Goal: Information Seeking & Learning: Learn about a topic

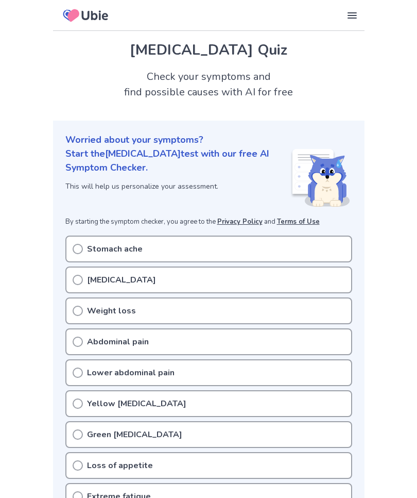
click at [77, 247] on icon at bounding box center [78, 249] width 10 height 10
click at [78, 247] on icon at bounding box center [78, 249] width 10 height 10
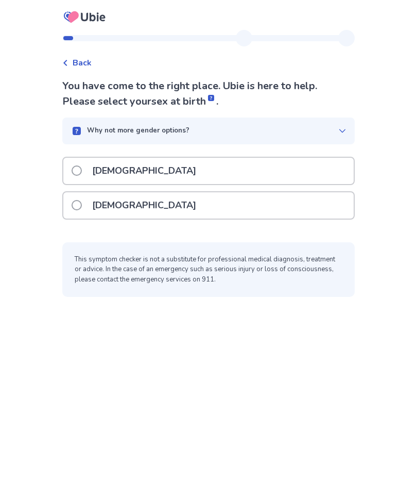
click at [82, 205] on span at bounding box center [77, 205] width 10 height 10
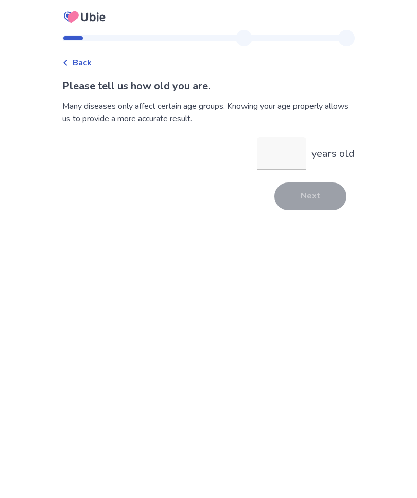
click at [267, 155] on input "years old" at bounding box center [281, 153] width 49 height 33
type input "**"
click at [313, 200] on button "Next" at bounding box center [311, 196] width 72 height 28
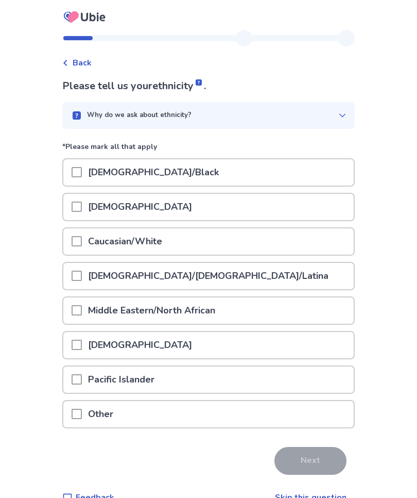
click at [82, 242] on span at bounding box center [77, 241] width 10 height 10
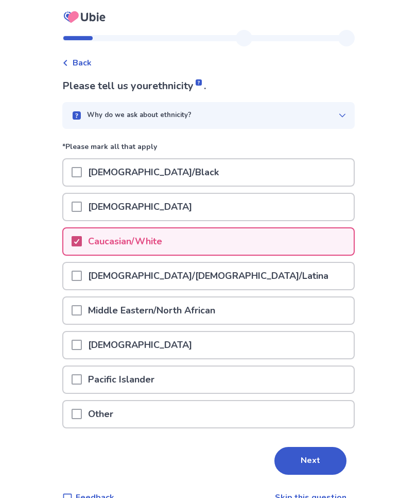
click at [309, 456] on button "Next" at bounding box center [311, 461] width 72 height 28
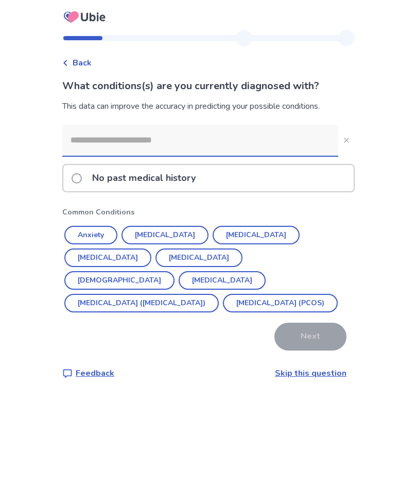
click at [166, 232] on button "[MEDICAL_DATA]" at bounding box center [165, 235] width 87 height 19
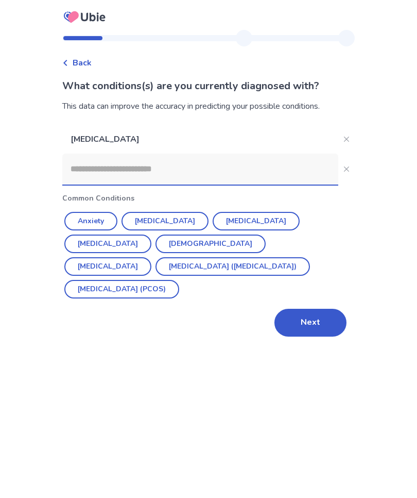
click at [98, 219] on button "Anxiety" at bounding box center [90, 221] width 53 height 19
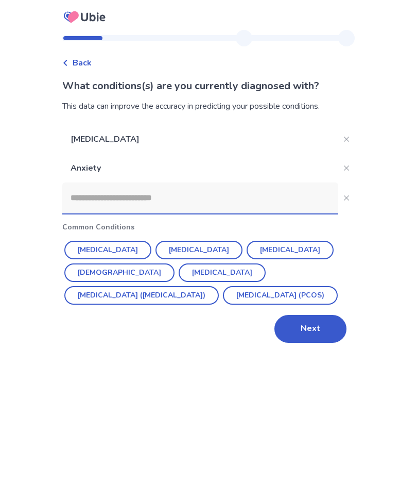
click at [252, 249] on button "[MEDICAL_DATA]" at bounding box center [290, 250] width 87 height 19
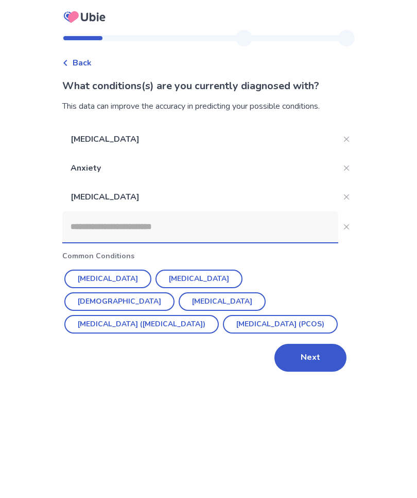
click at [176, 278] on button "[MEDICAL_DATA]" at bounding box center [199, 278] width 87 height 19
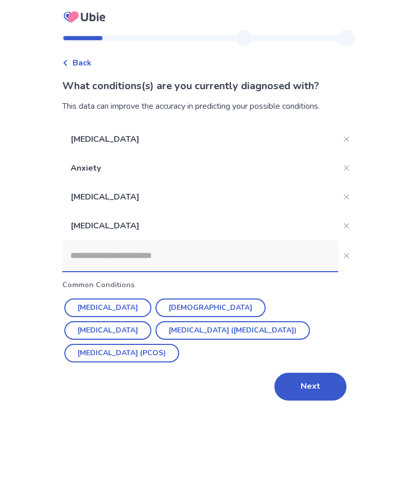
click at [312, 385] on button "Next" at bounding box center [311, 387] width 72 height 28
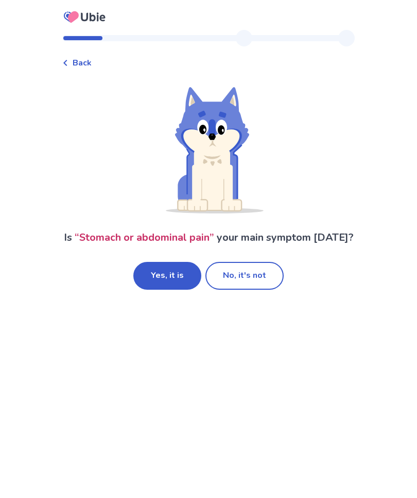
click at [248, 286] on button "No, it's not" at bounding box center [245, 276] width 78 height 28
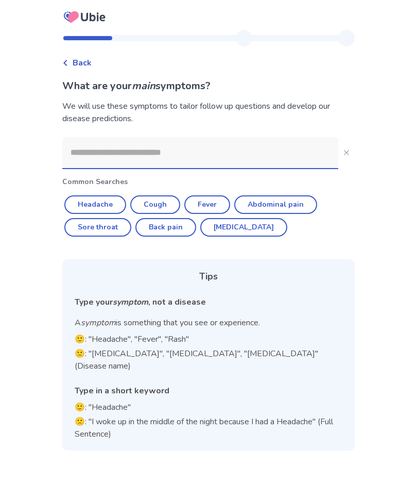
click at [234, 228] on button "[MEDICAL_DATA]" at bounding box center [243, 227] width 87 height 19
type input "********"
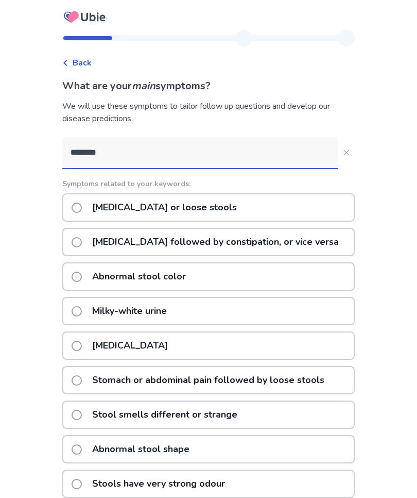
click at [82, 242] on span at bounding box center [77, 242] width 10 height 10
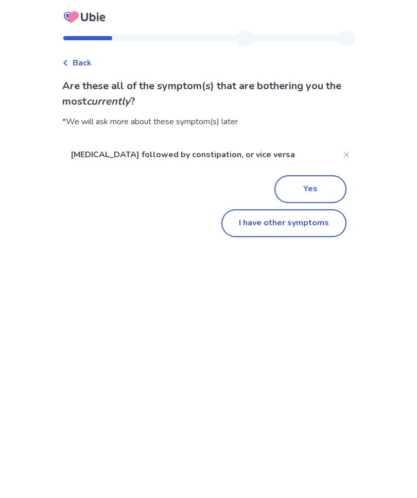
click at [287, 223] on button "I have other symptoms" at bounding box center [284, 223] width 125 height 28
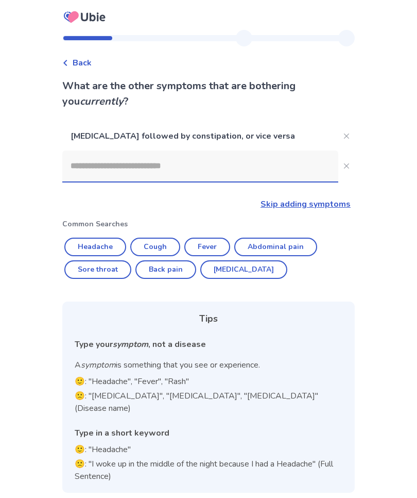
click at [104, 243] on button "Headache" at bounding box center [95, 247] width 62 height 19
type input "********"
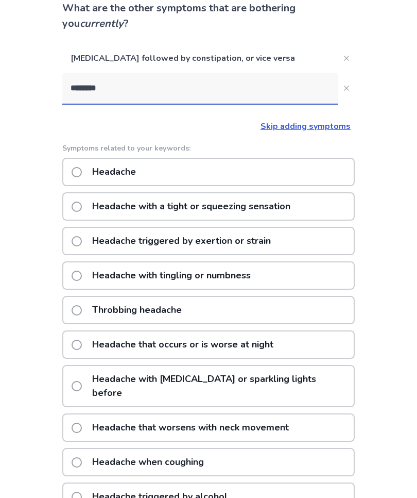
scroll to position [77, 0]
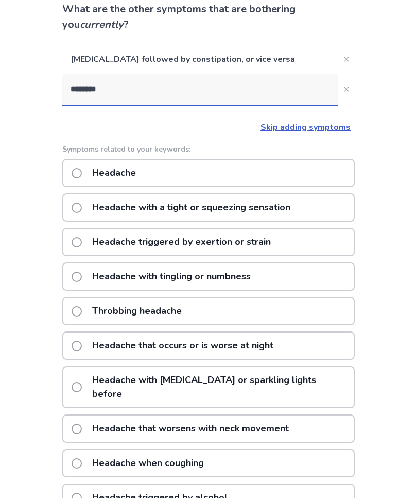
click at [82, 173] on span at bounding box center [77, 173] width 10 height 10
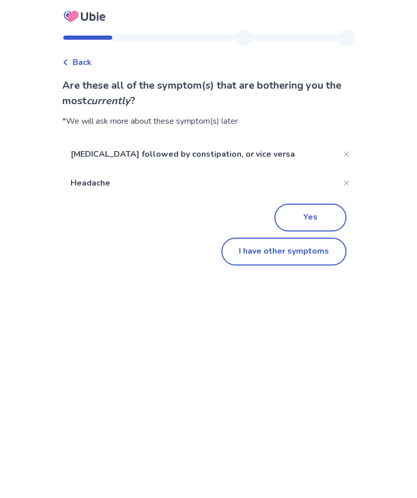
click at [314, 216] on button "Yes" at bounding box center [311, 218] width 72 height 28
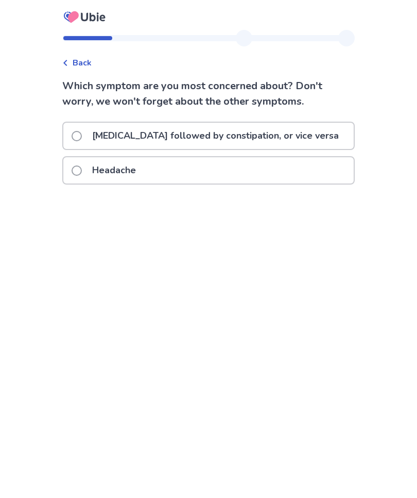
click at [86, 128] on label "[MEDICAL_DATA] followed by constipation, or vice versa" at bounding box center [209, 136] width 274 height 26
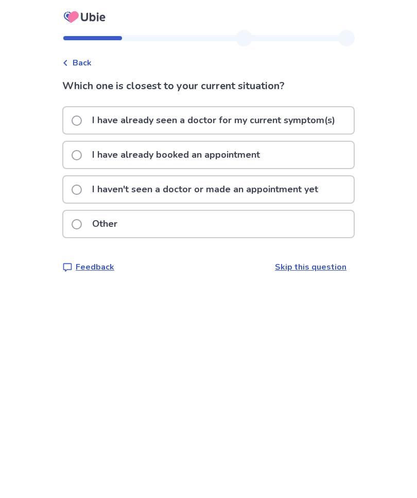
click at [82, 154] on span at bounding box center [77, 155] width 10 height 10
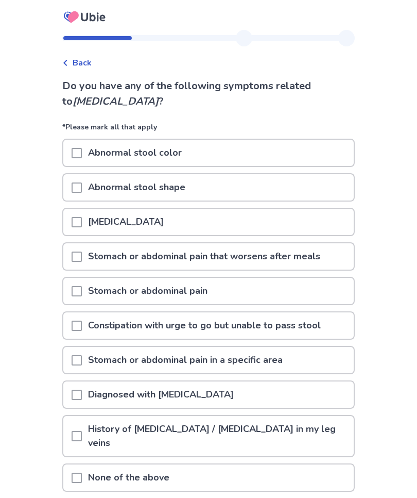
click at [82, 256] on span at bounding box center [77, 256] width 10 height 10
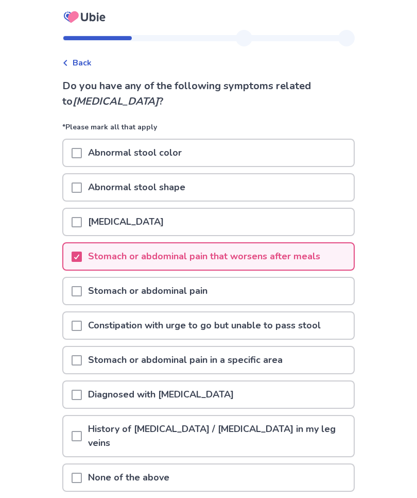
click at [82, 292] on span at bounding box center [77, 291] width 10 height 10
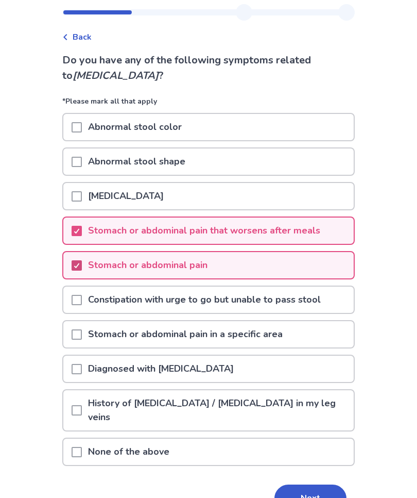
scroll to position [45, 0]
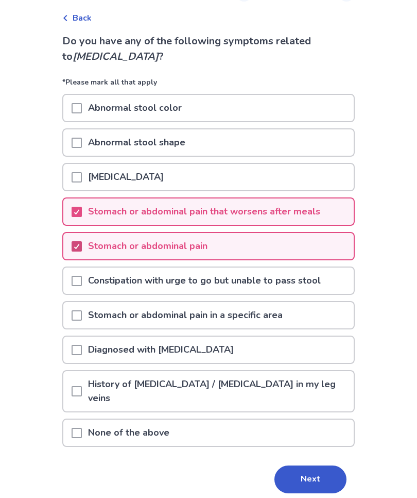
click at [310, 478] on button "Next" at bounding box center [311, 479] width 72 height 28
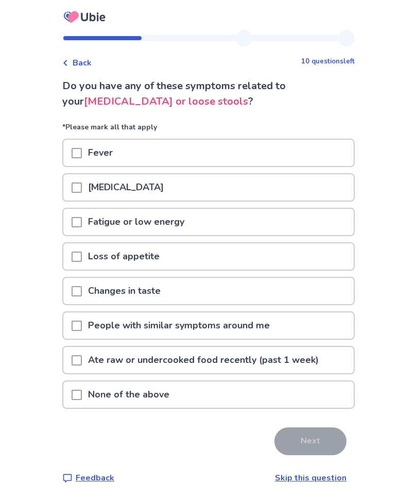
click at [82, 189] on span at bounding box center [77, 187] width 10 height 10
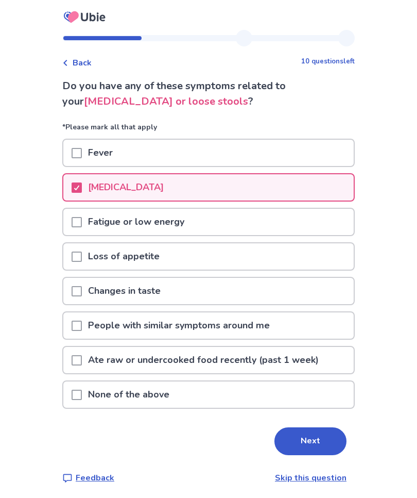
click at [82, 223] on span at bounding box center [77, 222] width 10 height 10
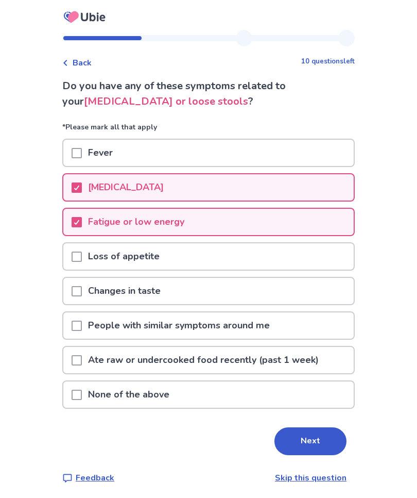
click at [82, 256] on span at bounding box center [77, 256] width 10 height 10
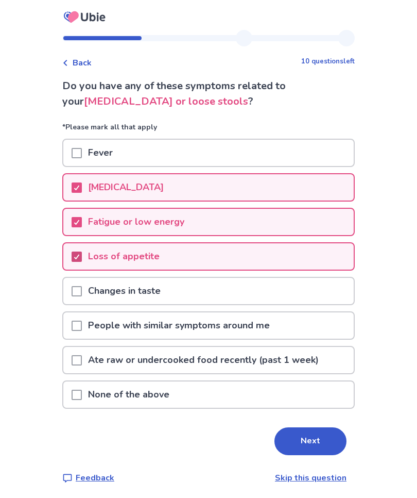
click at [313, 442] on button "Next" at bounding box center [311, 441] width 72 height 28
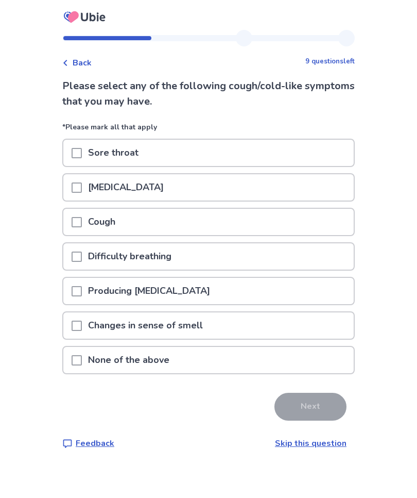
click at [82, 184] on span at bounding box center [77, 187] width 10 height 10
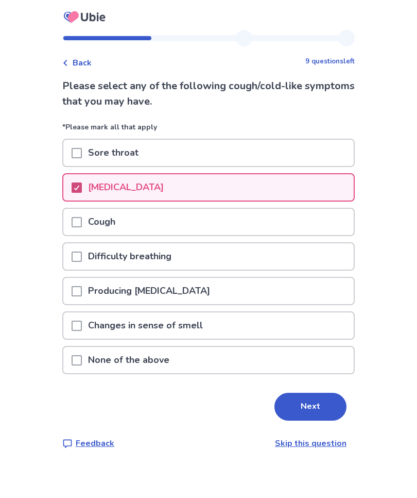
click at [313, 404] on button "Next" at bounding box center [311, 407] width 72 height 28
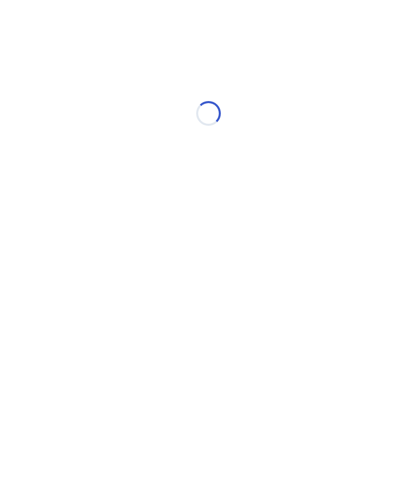
select select "*"
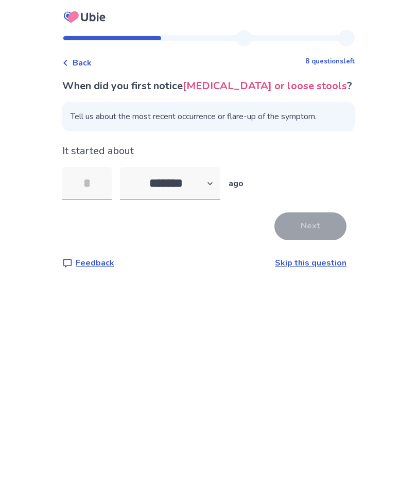
click at [310, 263] on link "Skip this question" at bounding box center [311, 262] width 72 height 11
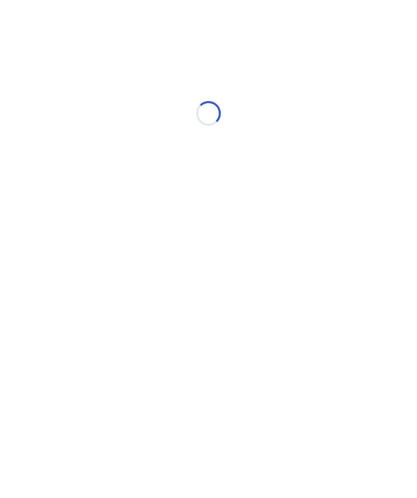
select select "*"
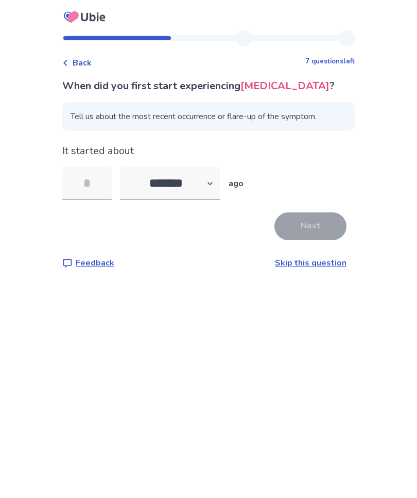
click at [314, 263] on link "Skip this question" at bounding box center [311, 262] width 72 height 11
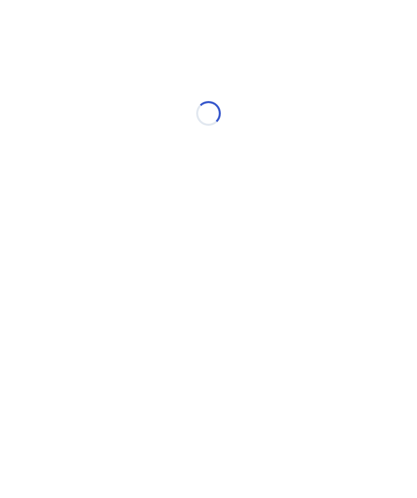
select select "*"
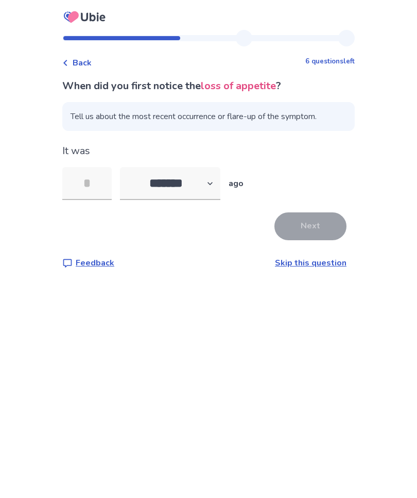
click at [314, 264] on link "Skip this question" at bounding box center [311, 262] width 72 height 11
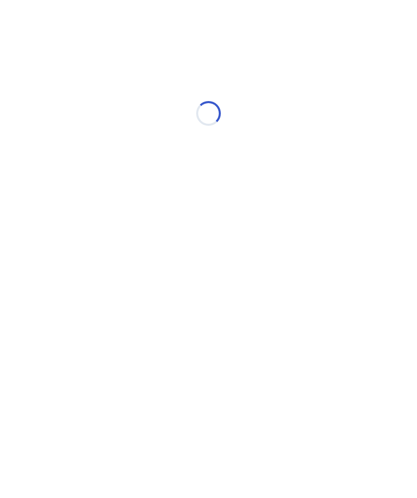
select select "*"
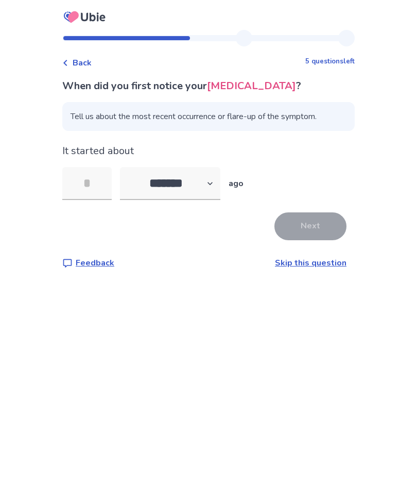
click at [317, 262] on link "Skip this question" at bounding box center [311, 262] width 72 height 11
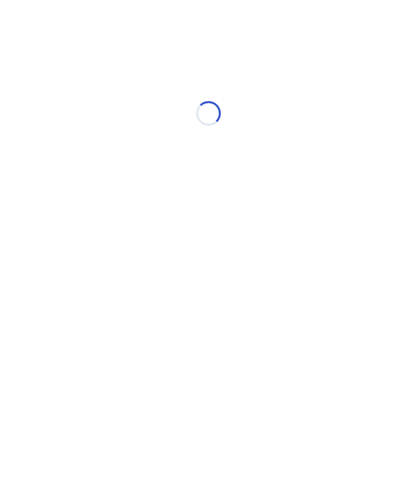
select select "*"
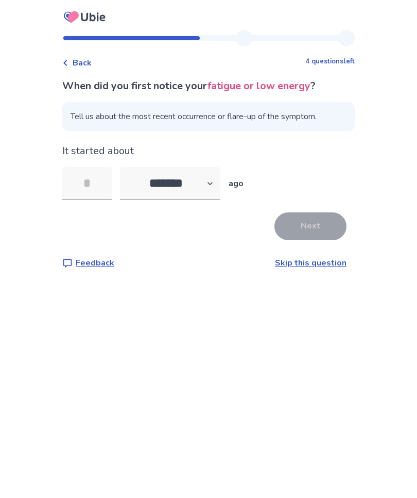
click at [314, 263] on link "Skip this question" at bounding box center [311, 262] width 72 height 11
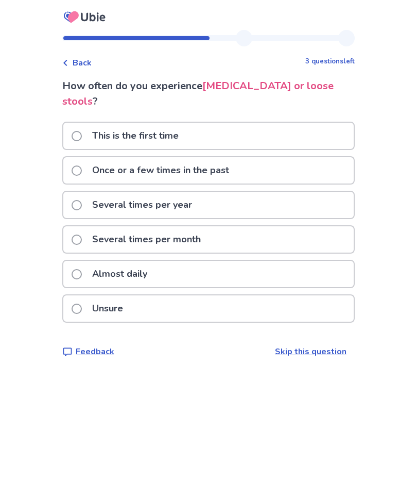
click at [82, 269] on span at bounding box center [77, 274] width 10 height 10
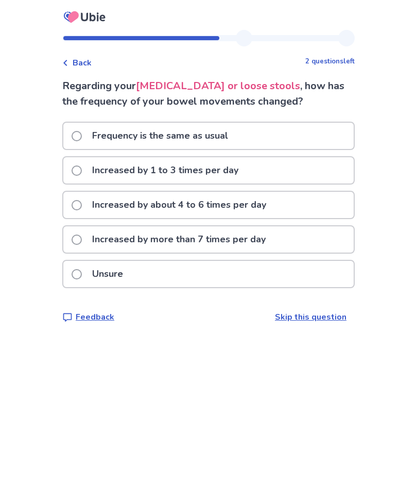
click at [88, 134] on label "Frequency is the same as usual" at bounding box center [153, 136] width 163 height 26
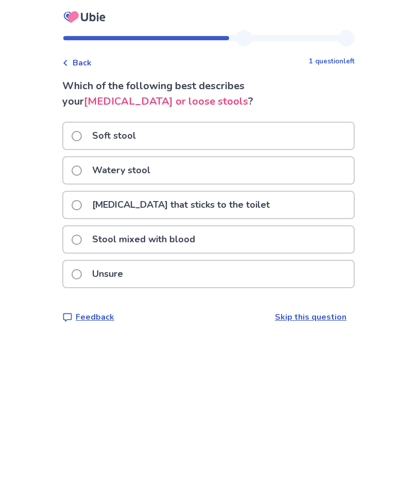
click at [82, 168] on span at bounding box center [77, 170] width 10 height 10
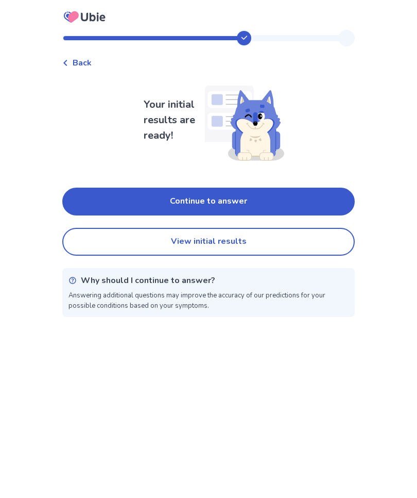
click at [269, 242] on button "View initial results" at bounding box center [208, 242] width 293 height 28
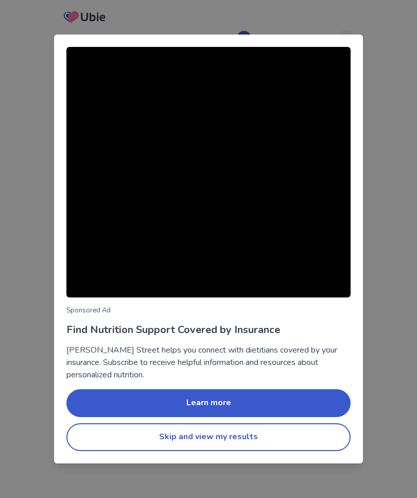
click at [266, 435] on button "Skip and view my results" at bounding box center [208, 437] width 284 height 28
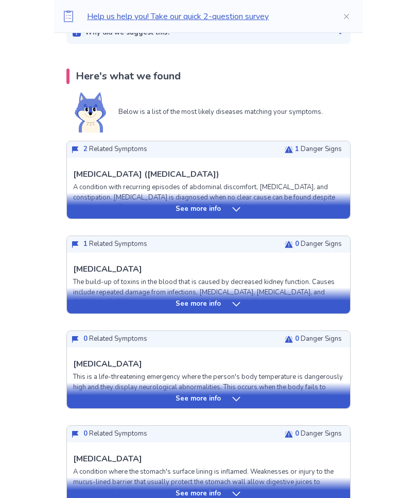
scroll to position [184, 0]
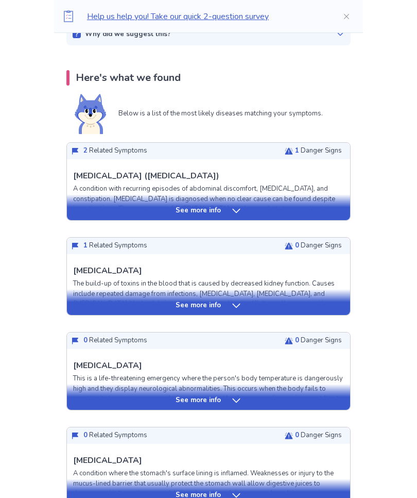
click at [234, 210] on icon at bounding box center [236, 211] width 10 height 10
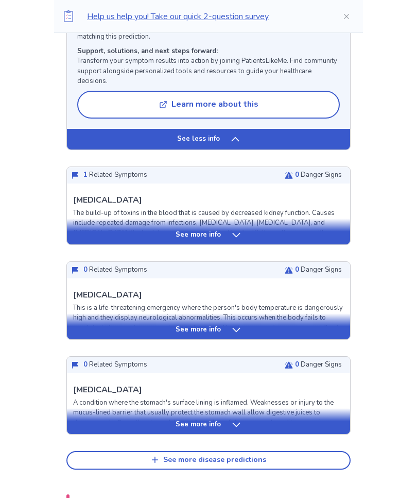
scroll to position [1023, 0]
click at [237, 230] on icon at bounding box center [236, 235] width 10 height 10
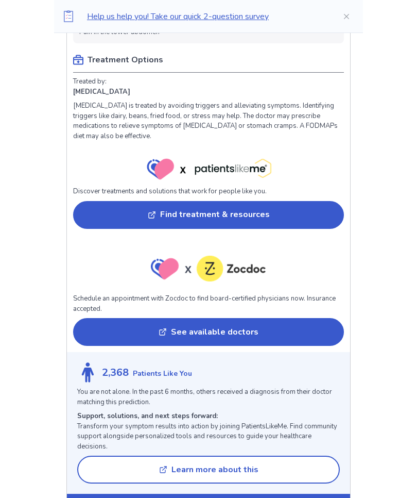
scroll to position [642, 0]
